Goal: Check status: Check status

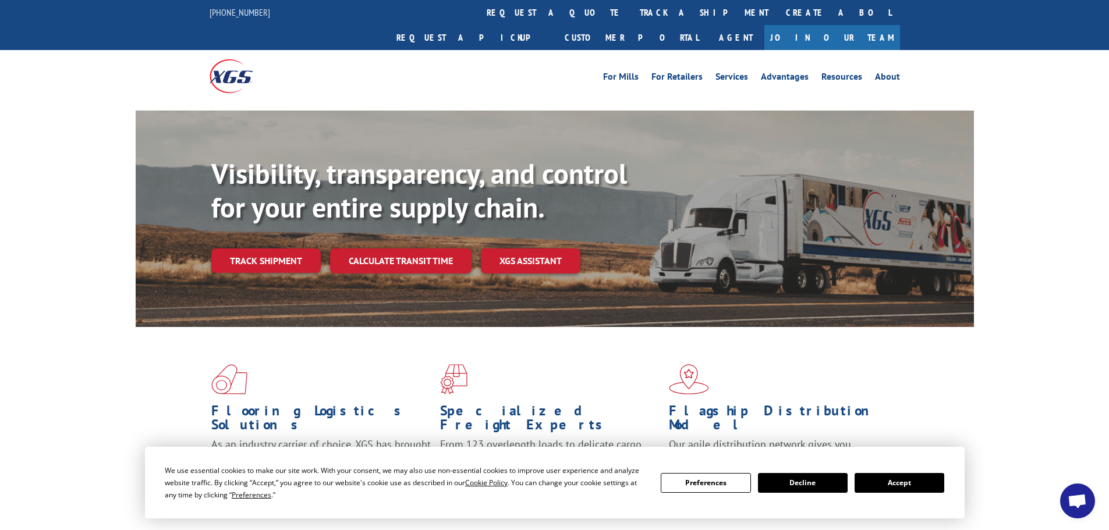
click at [918, 483] on button "Accept" at bounding box center [900, 483] width 90 height 20
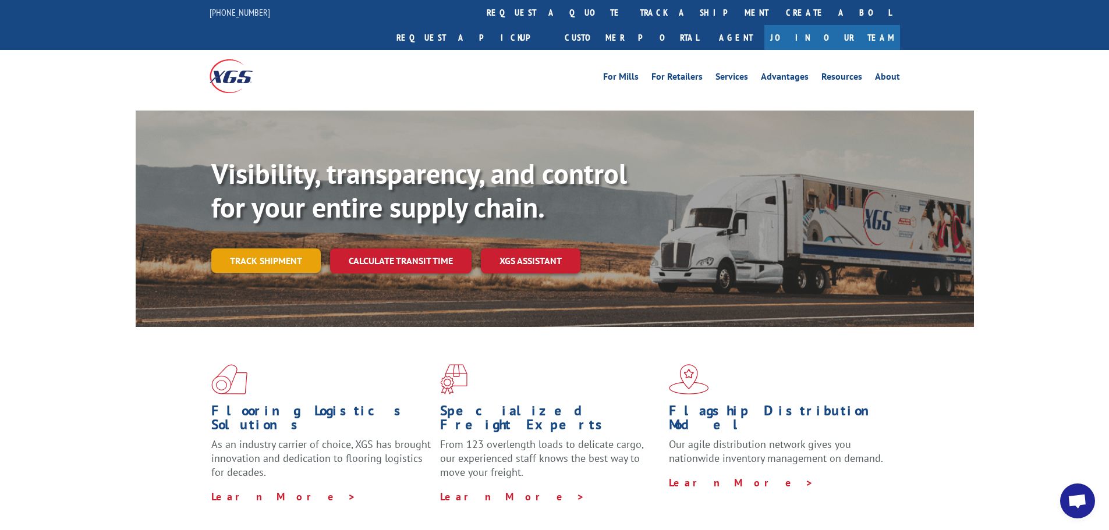
click at [260, 249] on link "Track shipment" at bounding box center [265, 261] width 109 height 24
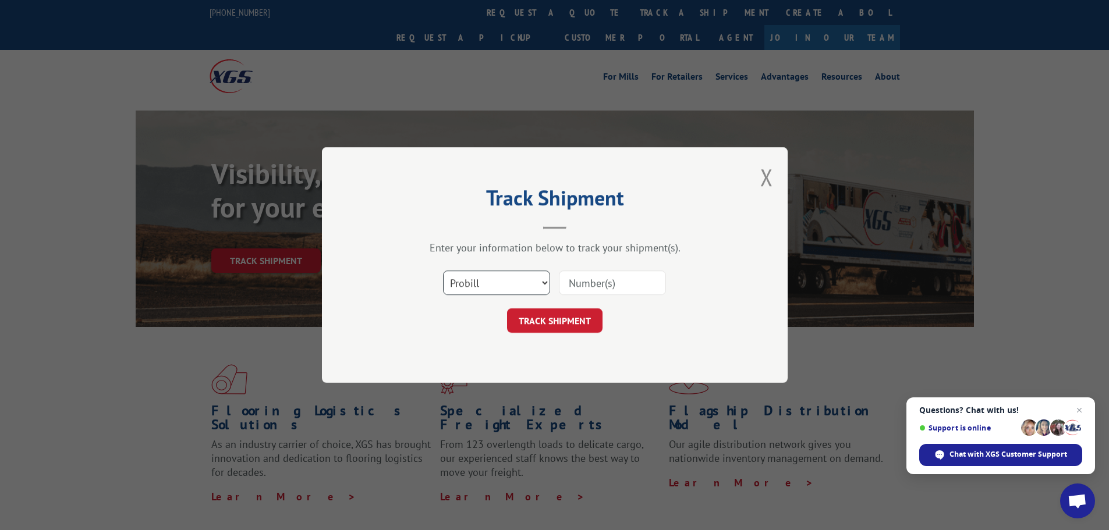
click at [535, 284] on select "Select category... Probill BOL PO" at bounding box center [496, 283] width 107 height 24
select select "bol"
click at [443, 271] on select "Select category... Probill BOL PO" at bounding box center [496, 283] width 107 height 24
click at [629, 278] on input at bounding box center [612, 283] width 107 height 24
type input "54399777"
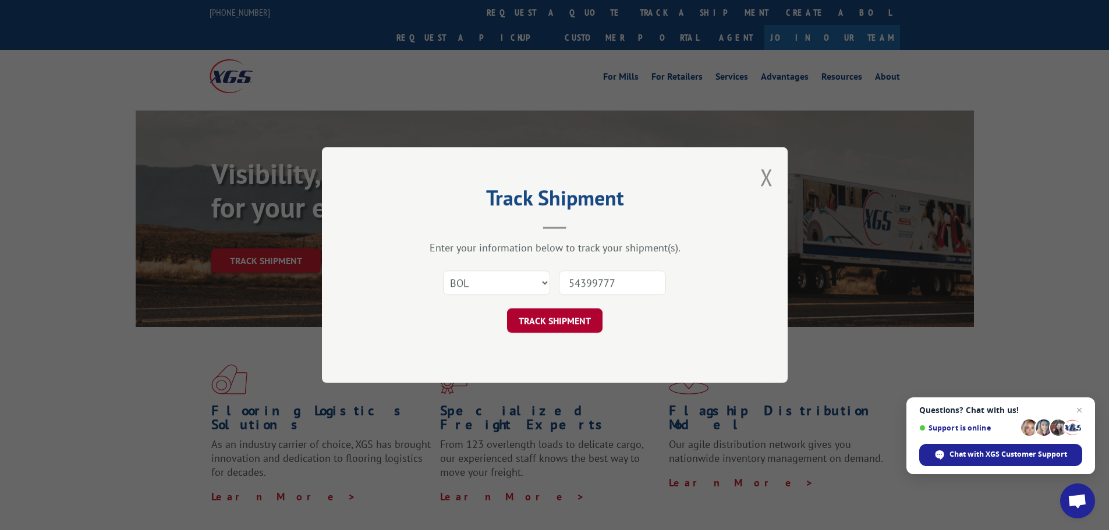
click at [581, 327] on button "TRACK SHIPMENT" at bounding box center [554, 321] width 95 height 24
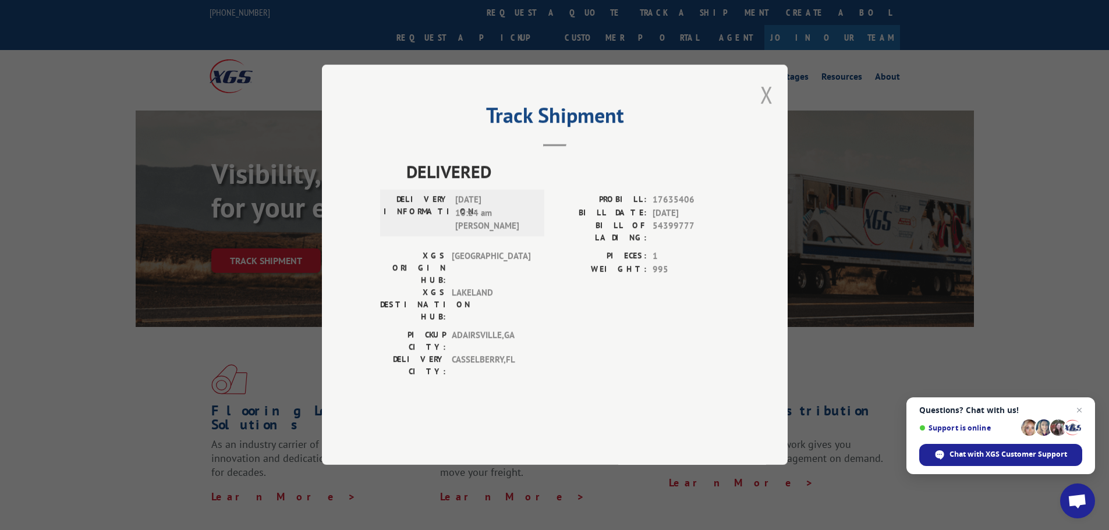
click at [764, 110] on button "Close modal" at bounding box center [766, 94] width 13 height 31
